Goal: Information Seeking & Learning: Find specific fact

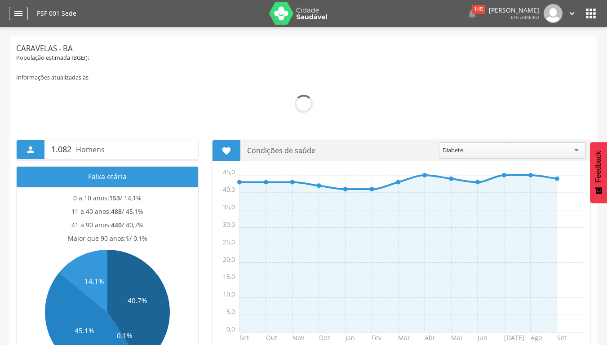
click at [21, 14] on icon "" at bounding box center [18, 13] width 11 height 11
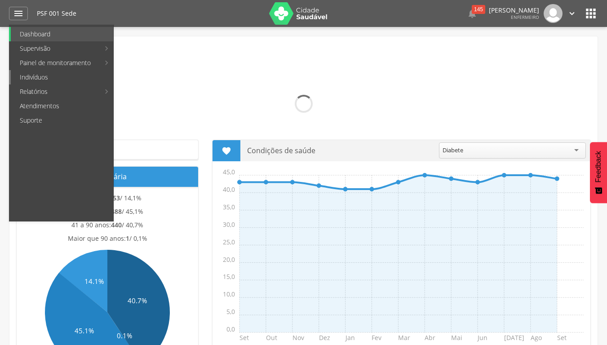
click at [34, 79] on link "Indivíduos" at bounding box center [62, 77] width 103 height 14
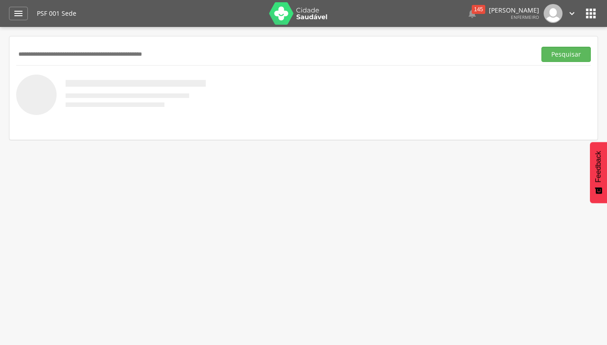
paste input "**********"
type input "**********"
click at [542, 47] on button "Pesquisar" at bounding box center [566, 54] width 49 height 15
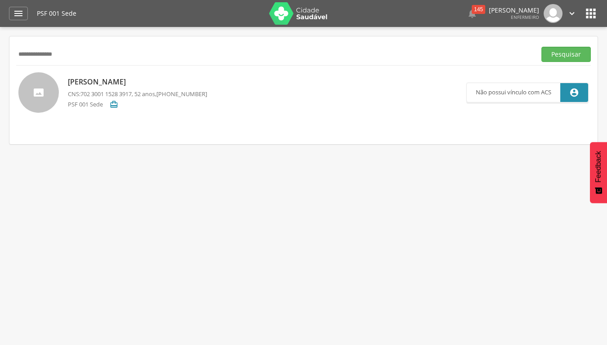
click at [167, 99] on div "[PERSON_NAME] CNS: 702 3001 1528 3917 , 52 anos, [PHONE_NUMBER] PSF 001 Sede " at bounding box center [137, 92] width 139 height 36
type input "**********"
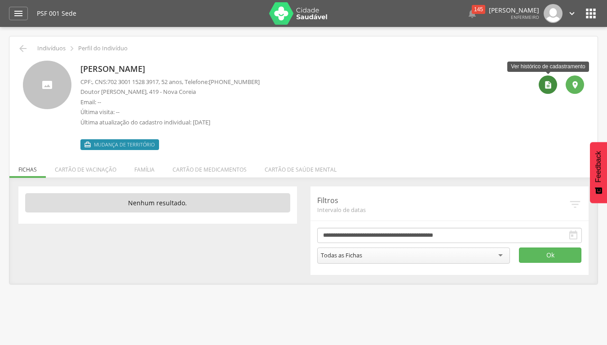
click at [544, 85] on icon "" at bounding box center [548, 84] width 9 height 9
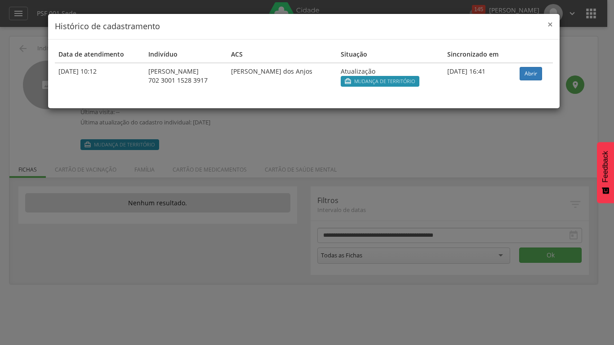
click at [551, 26] on span "×" at bounding box center [550, 24] width 5 height 13
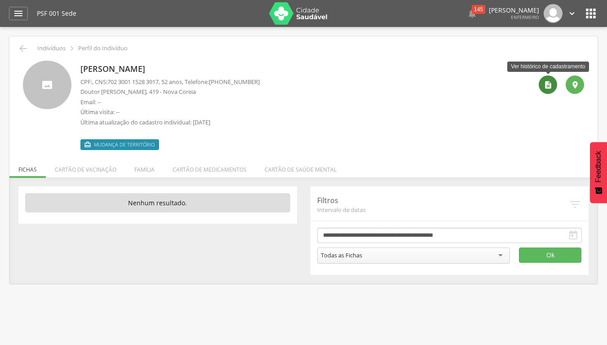
click at [549, 88] on icon "" at bounding box center [548, 84] width 9 height 9
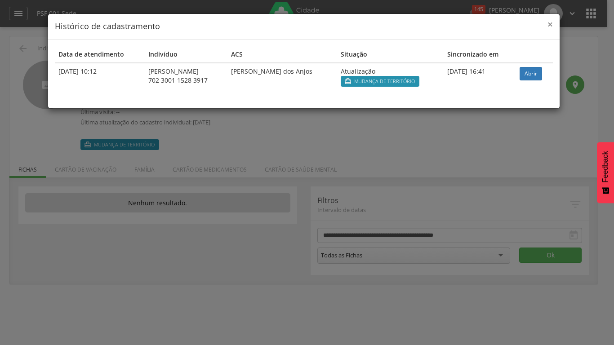
click at [549, 22] on span "×" at bounding box center [550, 24] width 5 height 13
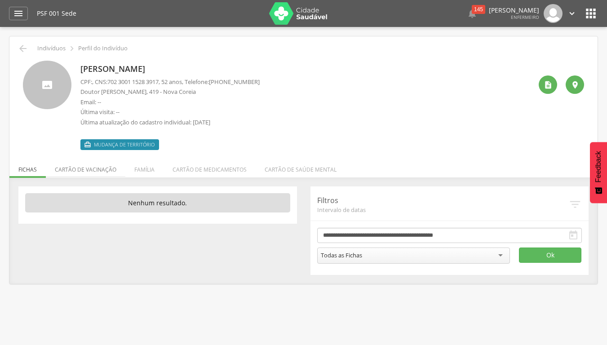
click at [83, 166] on li "Cartão de vacinação" at bounding box center [86, 167] width 80 height 21
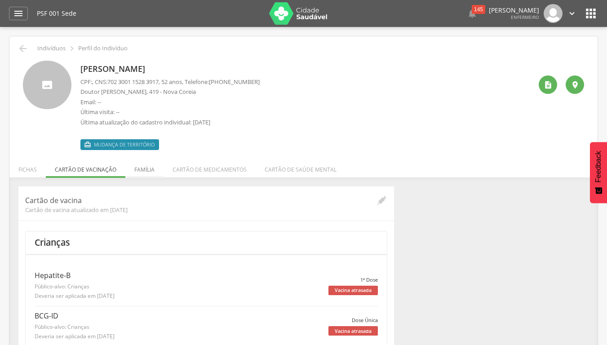
click at [144, 167] on li "Família" at bounding box center [144, 167] width 38 height 21
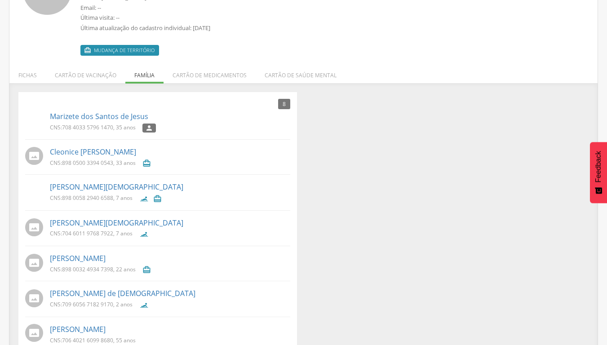
scroll to position [14, 0]
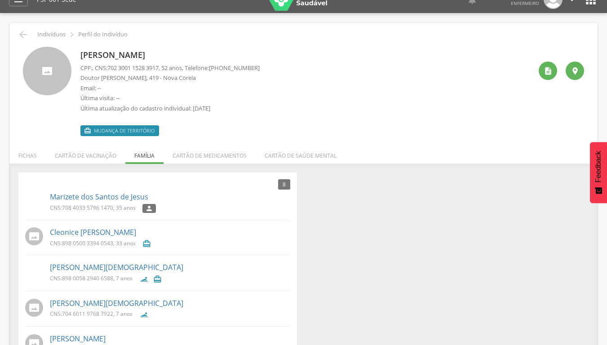
click at [104, 203] on div "Marizete dos Santos de Jesus CNS: 708 4033 5796 1470 , 35 anos " at bounding box center [170, 202] width 241 height 26
click at [148, 211] on icon "" at bounding box center [149, 208] width 8 height 6
click at [25, 197] on img at bounding box center [25, 197] width 0 height 0
click at [66, 194] on link "Marizete dos Santos de Jesus" at bounding box center [99, 197] width 98 height 10
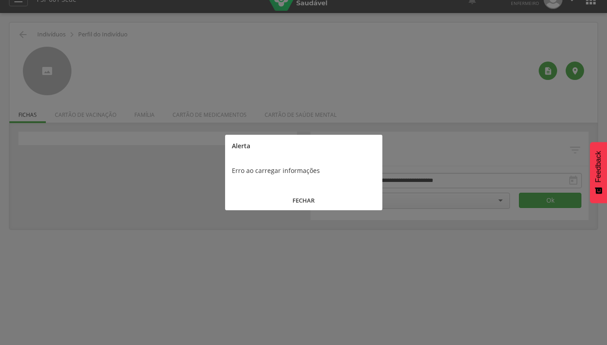
click at [309, 203] on button "FECHAR" at bounding box center [303, 200] width 157 height 19
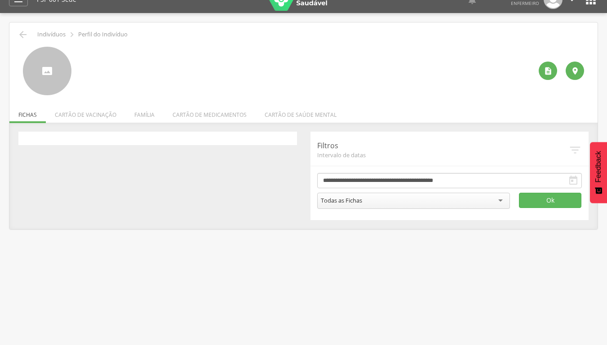
click at [28, 32] on div " Indivíduos  Perfil do Indivíduo" at bounding box center [303, 34] width 575 height 11
click at [27, 34] on icon "" at bounding box center [23, 34] width 11 height 11
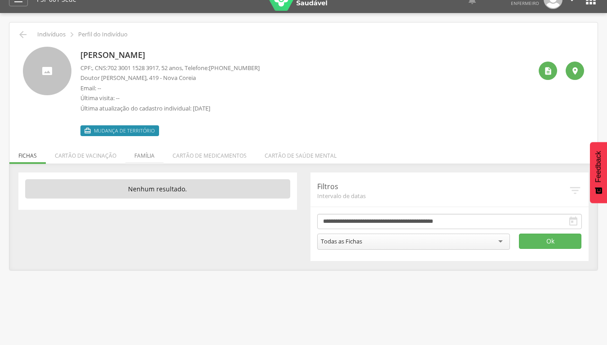
click at [139, 157] on li "Família" at bounding box center [144, 153] width 38 height 21
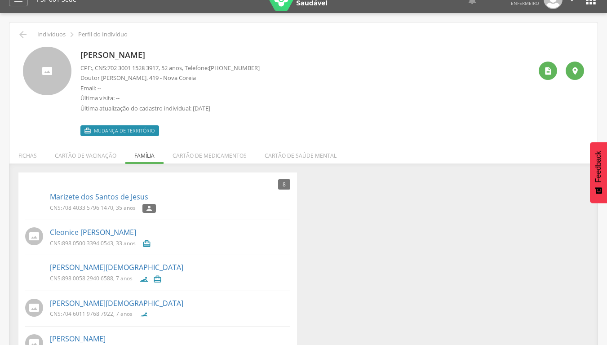
click at [25, 197] on img at bounding box center [25, 197] width 0 height 0
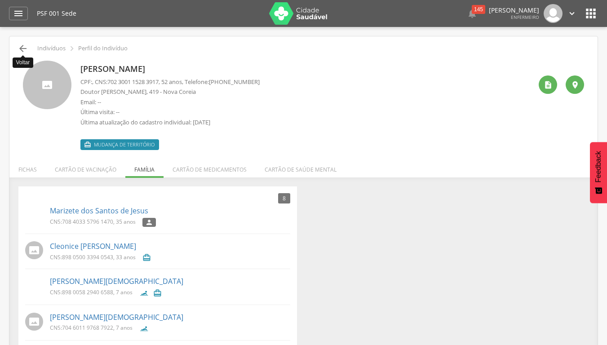
click at [23, 49] on icon "" at bounding box center [23, 48] width 11 height 11
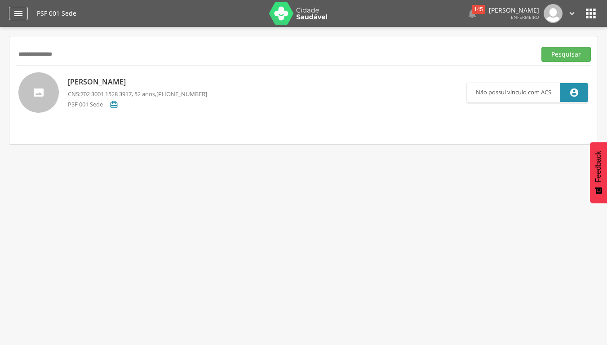
click at [18, 10] on icon "" at bounding box center [18, 13] width 11 height 11
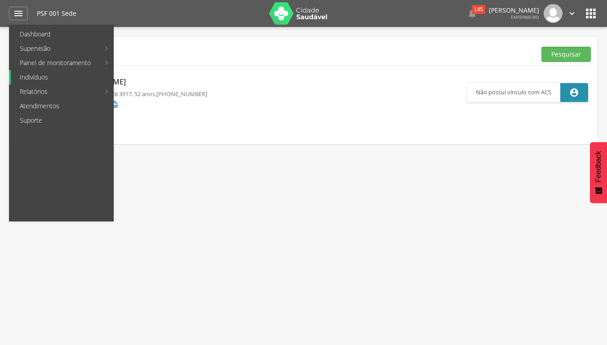
click at [51, 80] on link "Indivíduos" at bounding box center [62, 77] width 103 height 14
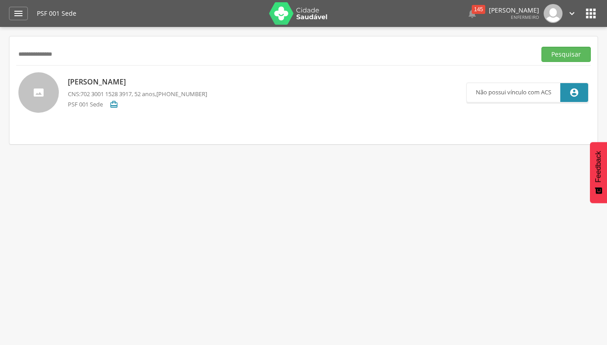
click at [588, 15] on icon "" at bounding box center [591, 13] width 14 height 14
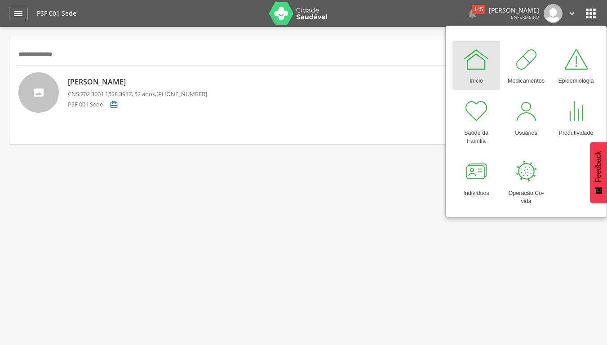
click at [472, 75] on div "Início" at bounding box center [476, 79] width 13 height 13
click at [400, 202] on div " Supervisão  Distritos  Ubs Coordenador: - Caravelas / BA Intervalo de Tempo…" at bounding box center [303, 199] width 607 height 345
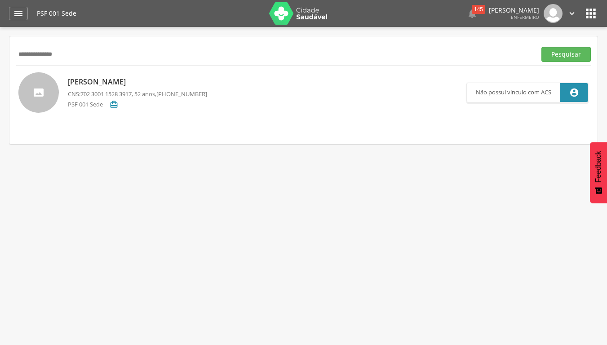
drag, startPoint x: 94, startPoint y: 54, endPoint x: 94, endPoint y: 59, distance: 5.4
click at [94, 59] on input "**********" at bounding box center [274, 54] width 517 height 15
type input "*"
type input "**********"
click at [542, 47] on button "Pesquisar" at bounding box center [566, 54] width 49 height 15
